Goal: Task Accomplishment & Management: Use online tool/utility

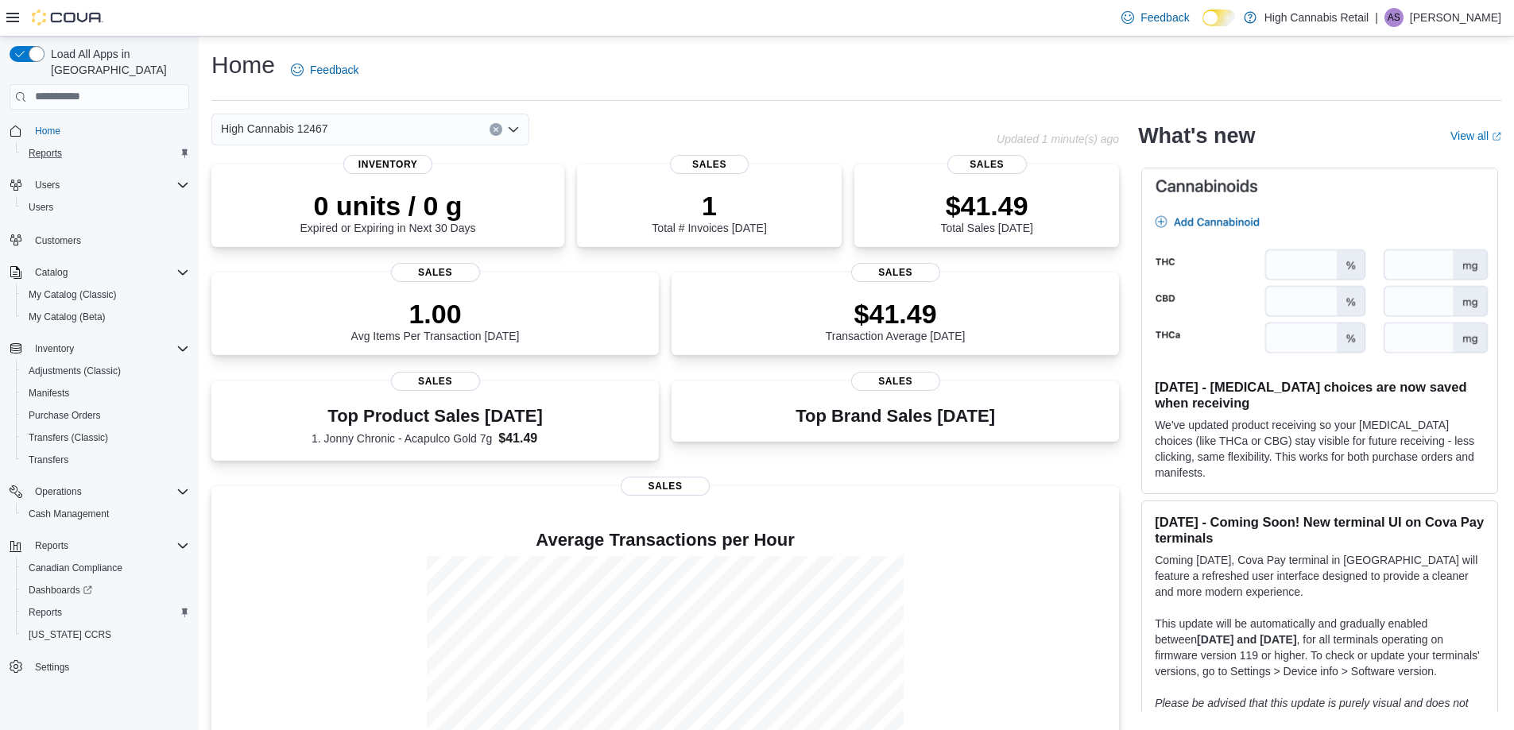
click at [71, 145] on div "Reports" at bounding box center [105, 153] width 167 height 19
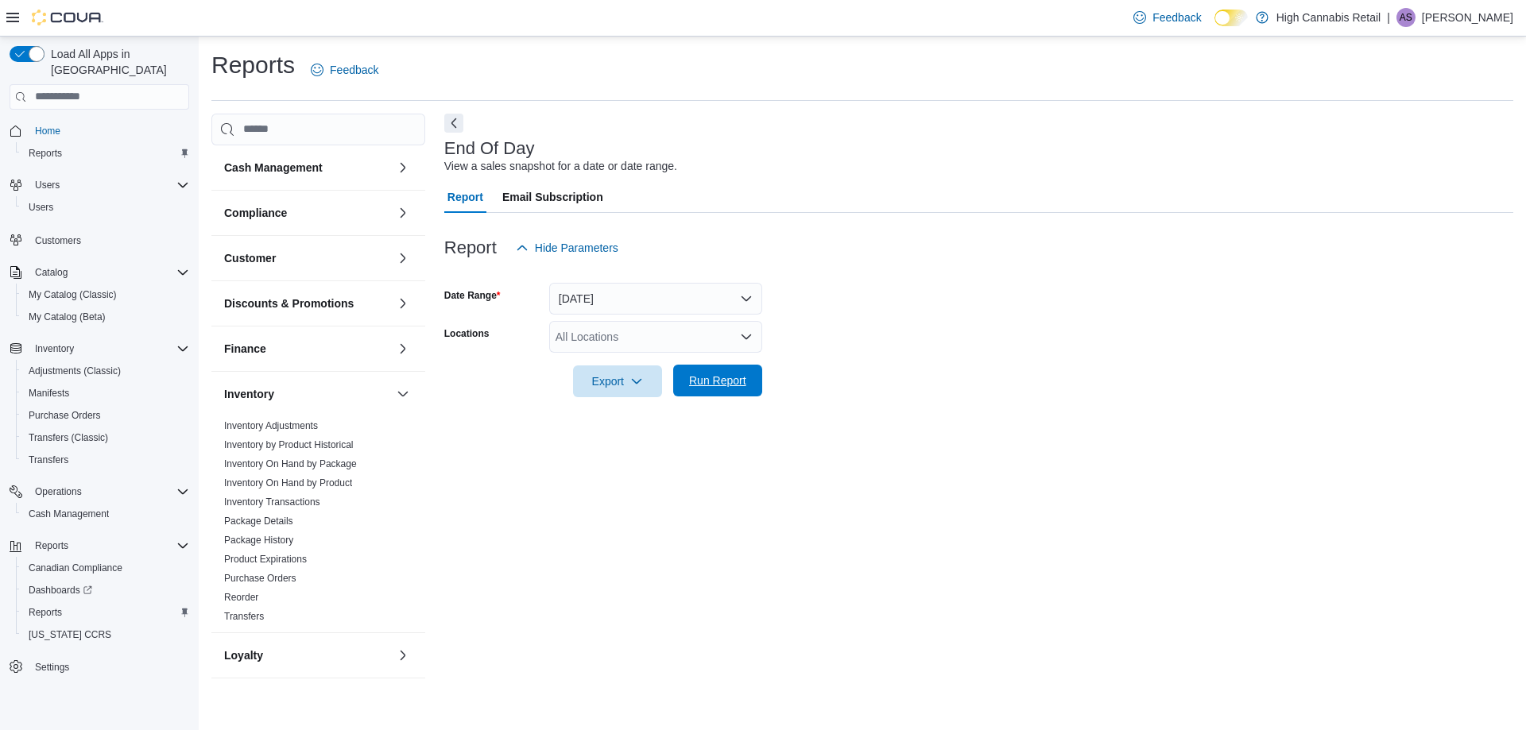
click at [726, 387] on span "Run Report" at bounding box center [717, 381] width 57 height 16
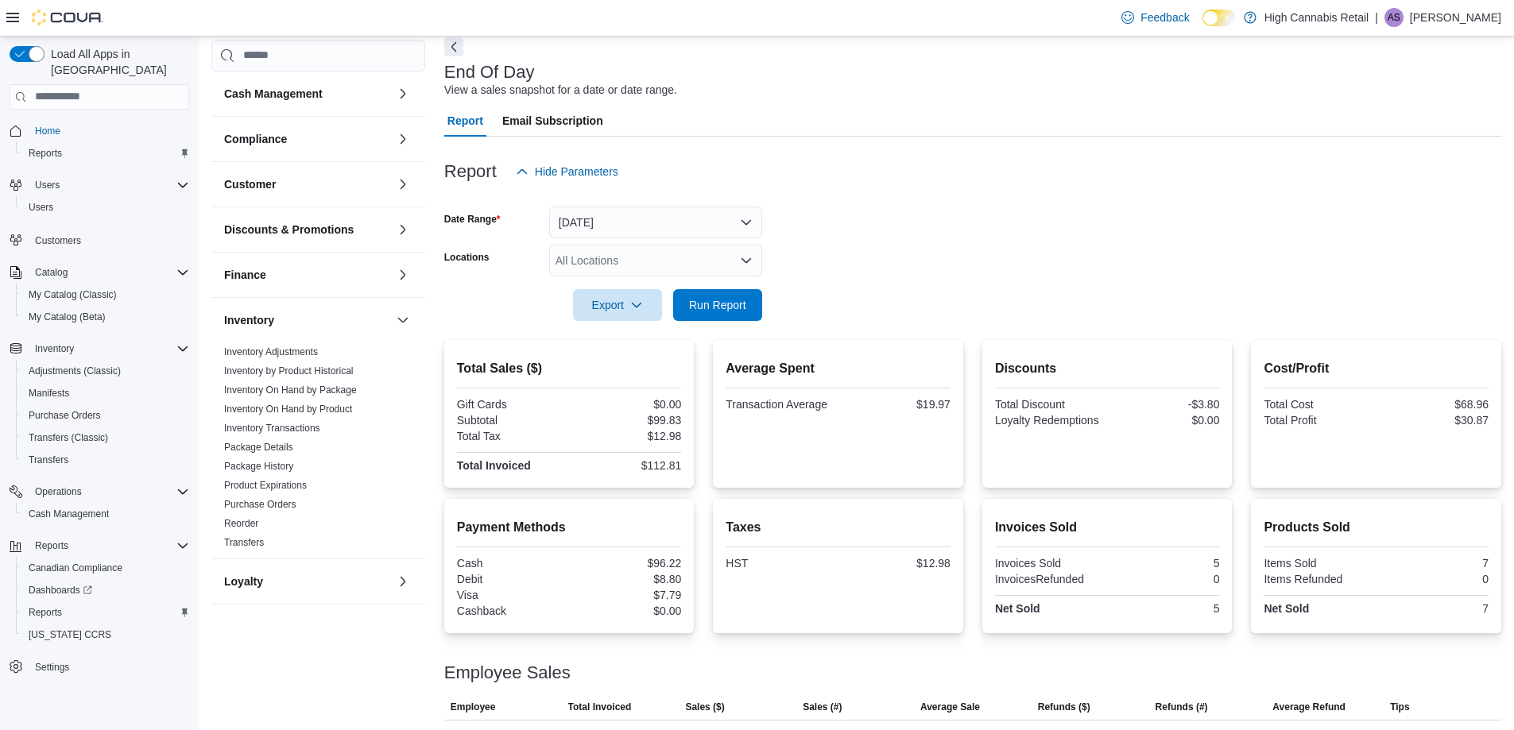
scroll to position [145, 0]
